Goal: Transaction & Acquisition: Purchase product/service

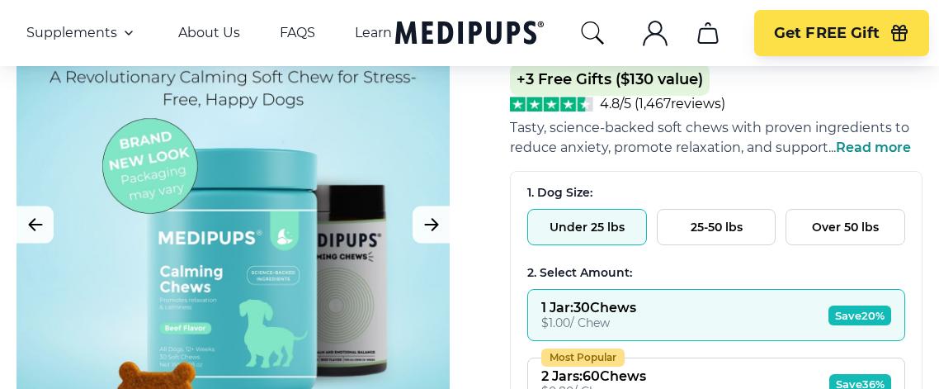
scroll to position [172, 0]
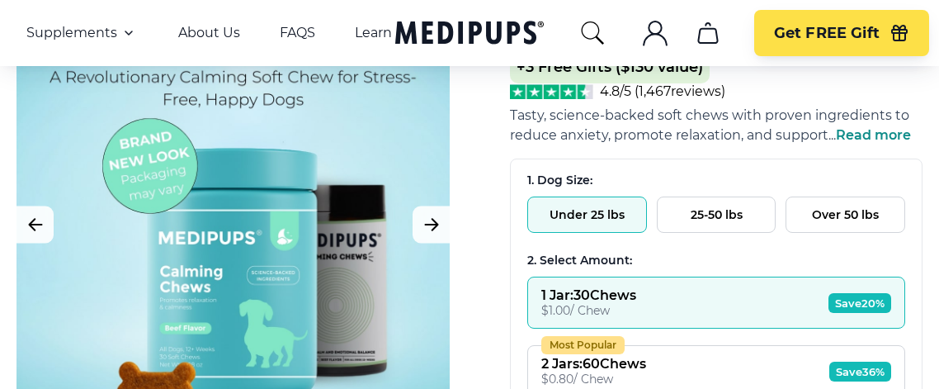
click at [843, 215] on button "Over 50 lbs" at bounding box center [846, 214] width 120 height 36
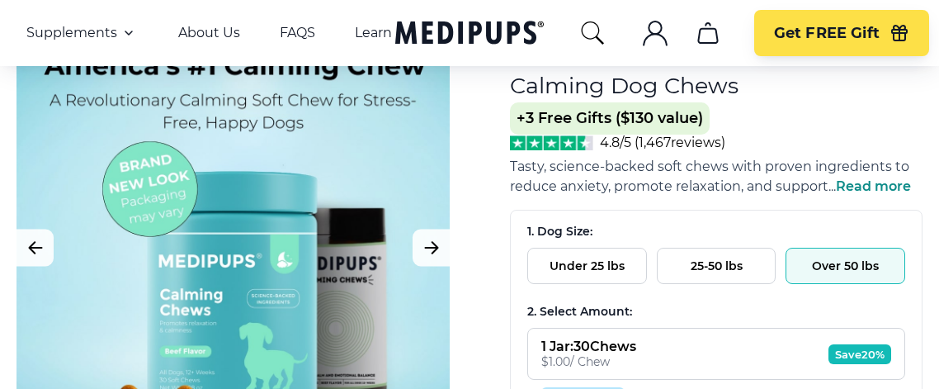
scroll to position [87, 0]
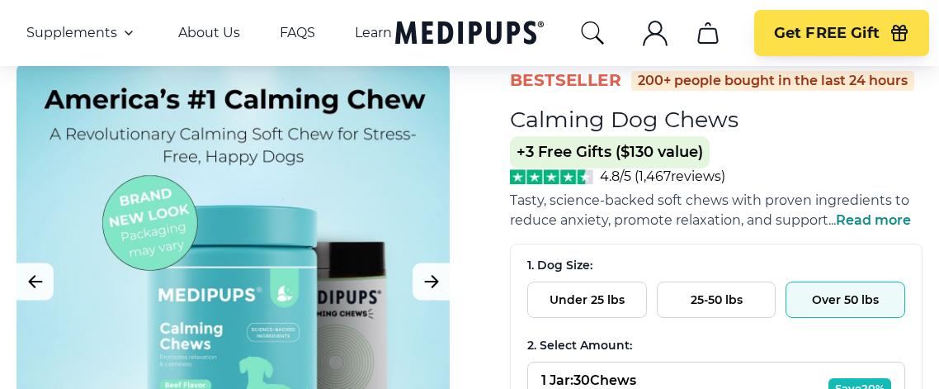
click at [883, 226] on span "Read more" at bounding box center [873, 220] width 75 height 16
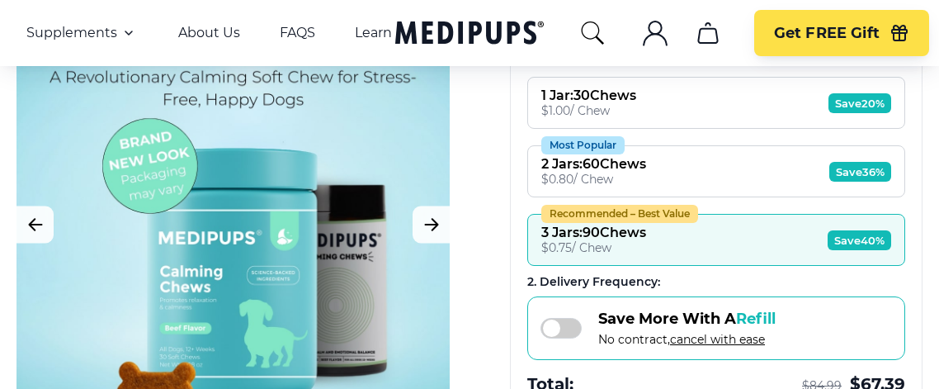
scroll to position [418, 0]
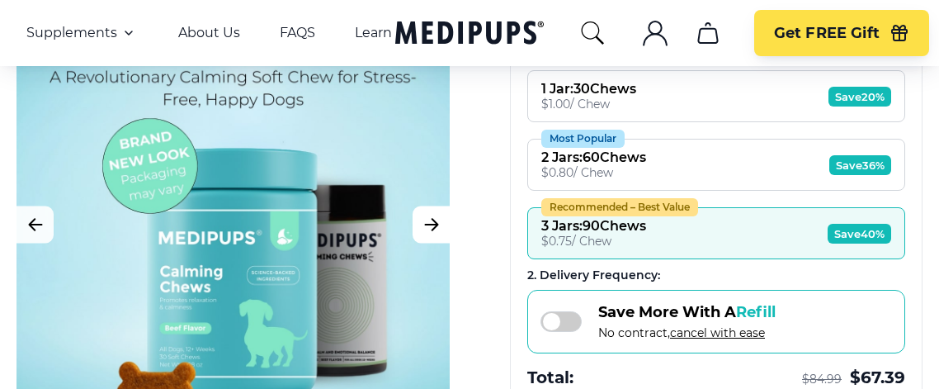
click at [430, 221] on icon "Next Image" at bounding box center [432, 224] width 20 height 21
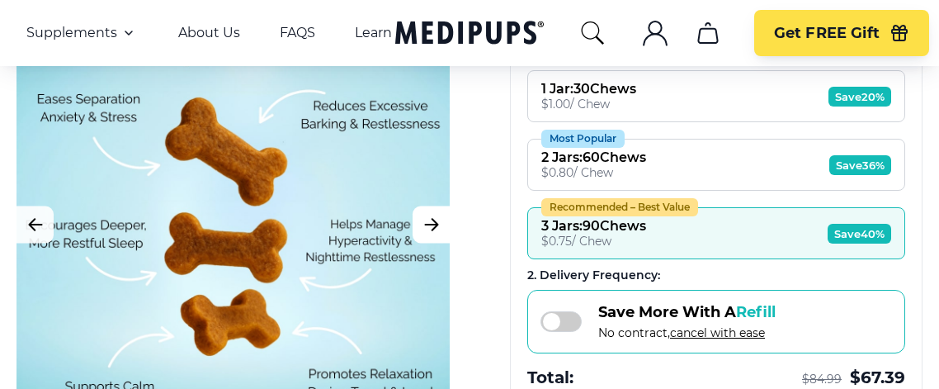
click at [430, 215] on icon "Next Image" at bounding box center [432, 224] width 20 height 21
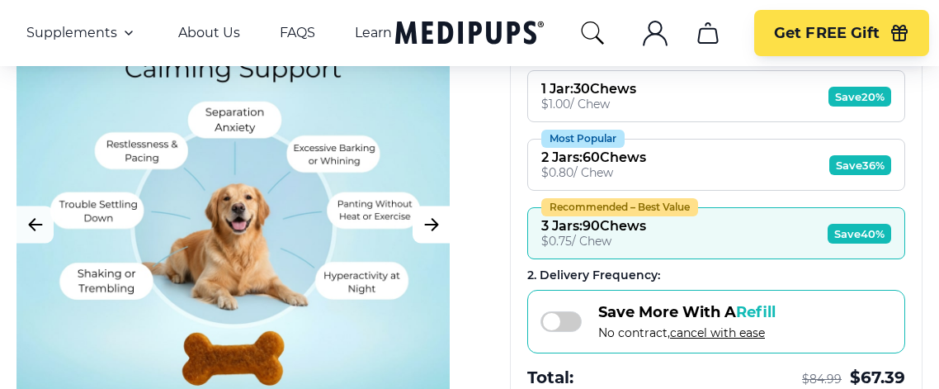
click at [430, 215] on icon "Next Image" at bounding box center [432, 224] width 20 height 21
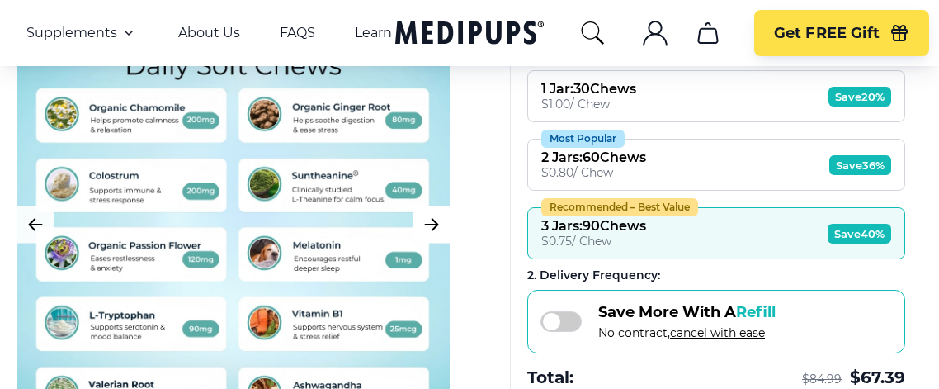
click at [437, 225] on icon "Next Image" at bounding box center [432, 224] width 20 height 21
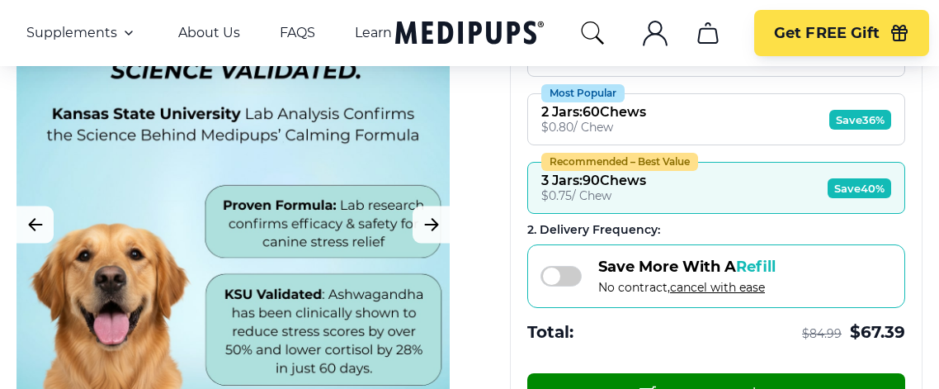
scroll to position [465, 0]
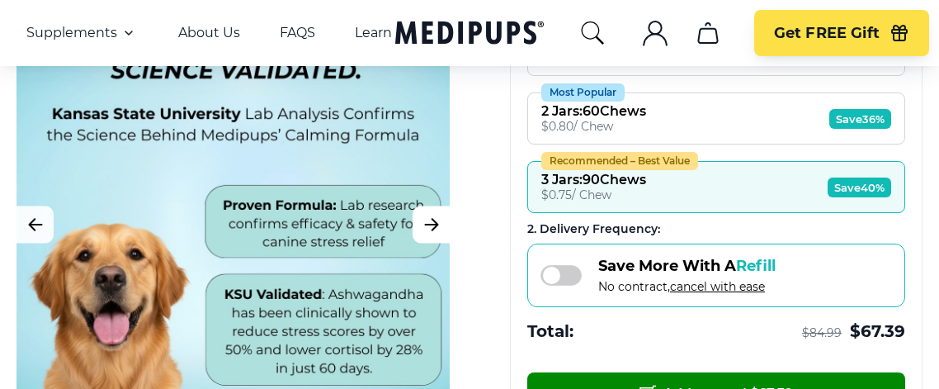
click at [430, 221] on icon "Next Image" at bounding box center [432, 224] width 20 height 21
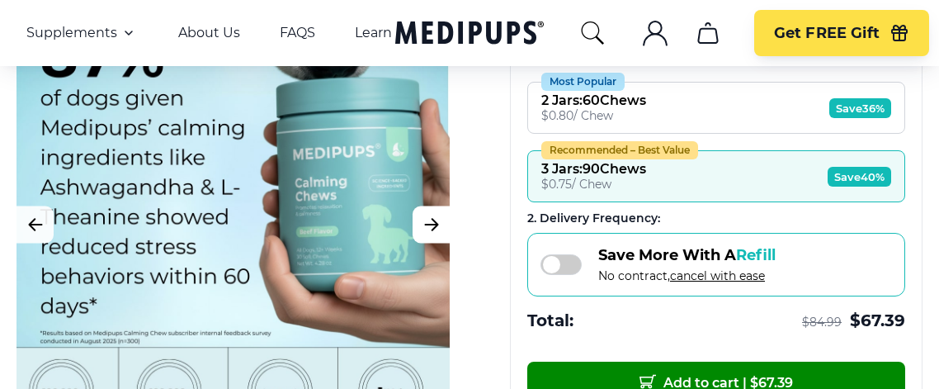
scroll to position [474, 0]
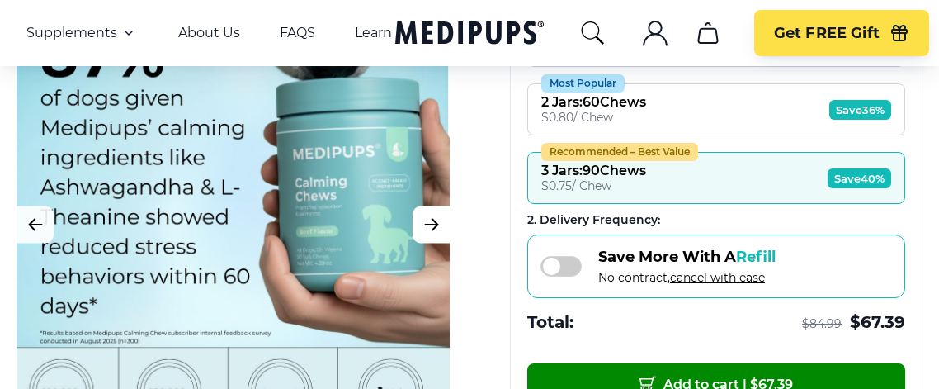
click at [430, 221] on icon "Next Image" at bounding box center [432, 224] width 20 height 21
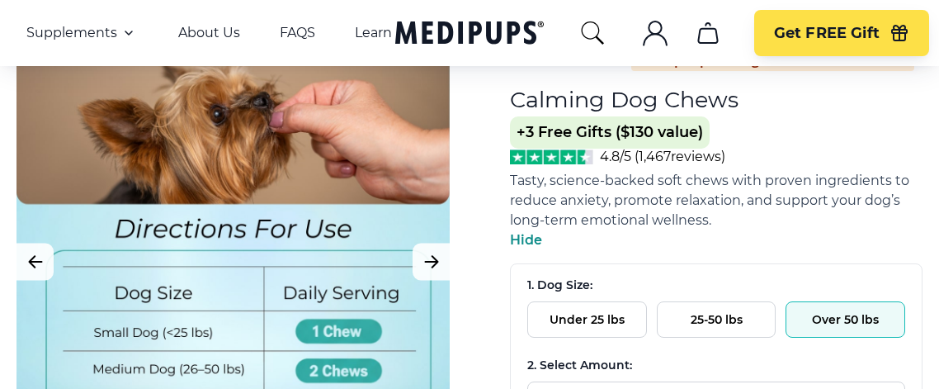
scroll to position [73, 0]
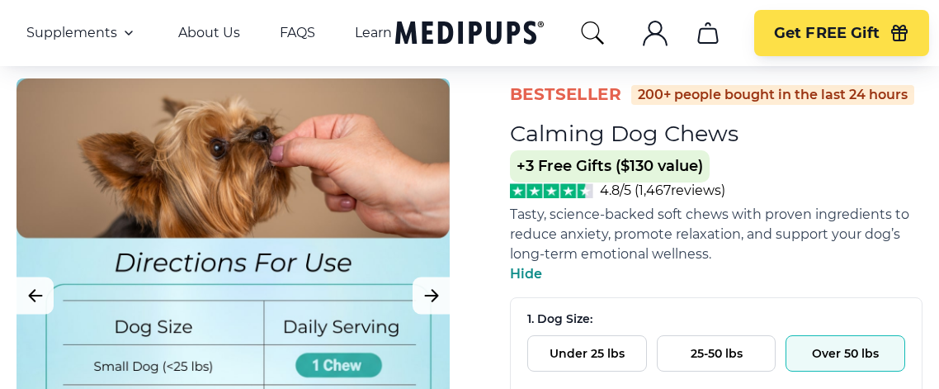
click at [588, 347] on button "Under 25 lbs" at bounding box center [587, 353] width 120 height 36
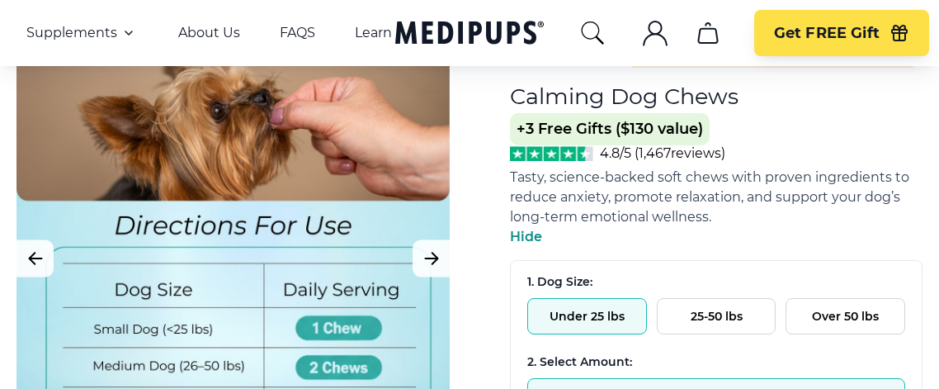
scroll to position [0, 0]
